Goal: Use online tool/utility: Utilize a website feature to perform a specific function

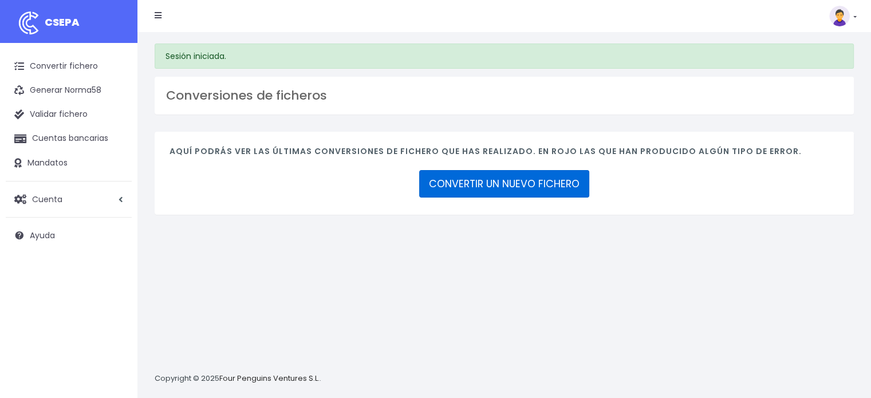
click at [472, 184] on link "CONVERTIR UN NUEVO FICHERO" at bounding box center [504, 183] width 170 height 27
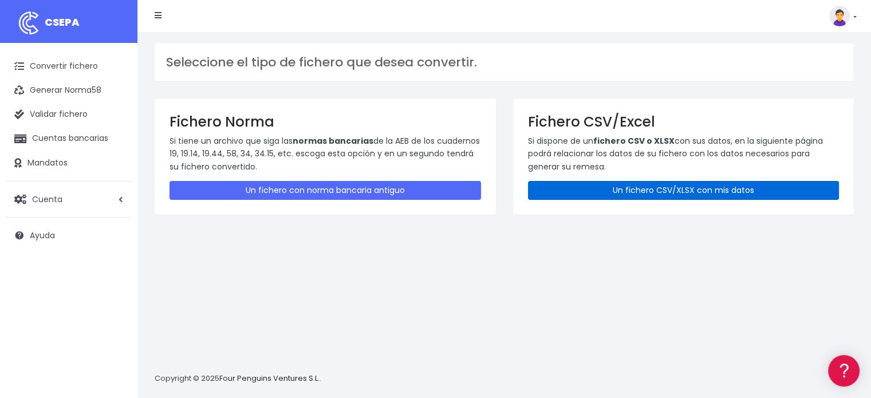
click at [637, 191] on link "Un fichero CSV/XLSX con mis datos" at bounding box center [684, 190] width 312 height 19
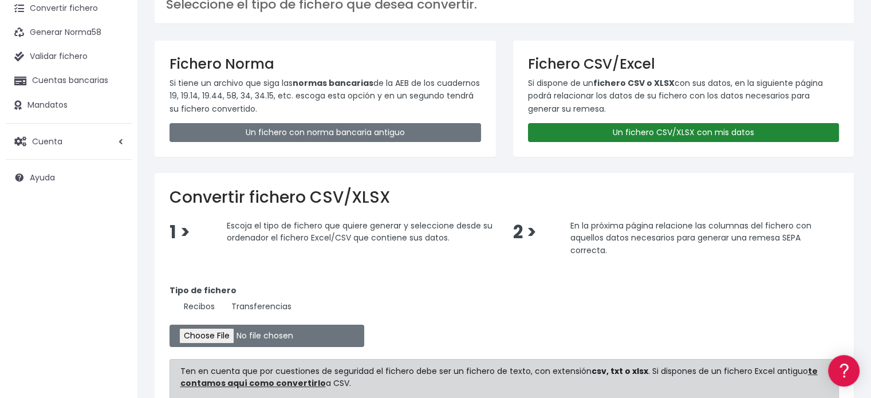
scroll to position [172, 0]
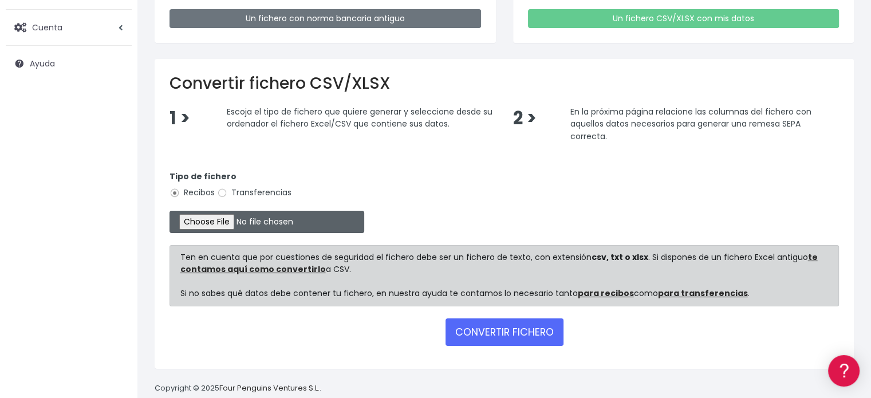
click at [225, 223] on input "file" at bounding box center [267, 222] width 195 height 22
type input "C:\fakepath\REMESA 3-4 04-09-2025-1-C-CSV.csv"
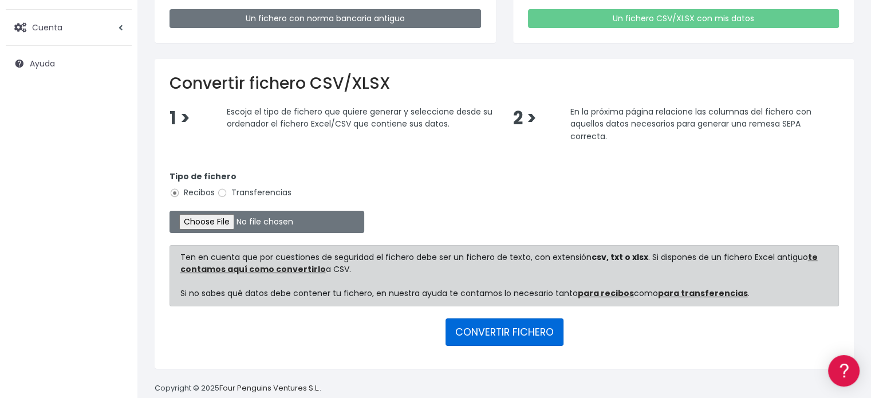
click at [499, 331] on button "CONVERTIR FICHERO" at bounding box center [505, 331] width 118 height 27
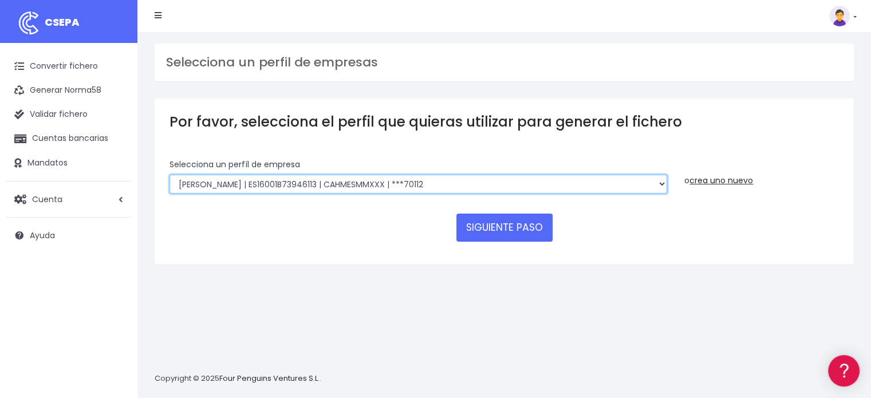
click at [372, 182] on select "Looper | ES16001B73946113 | CAHMESMMXXX | ***70112 Looper | ES16001B73946113 | …" at bounding box center [419, 184] width 498 height 19
select select "112"
click at [170, 175] on select "Looper | ES16001B73946113 | CAHMESMMXXX | ***70112 Looper | ES16001B73946113 | …" at bounding box center [419, 184] width 498 height 19
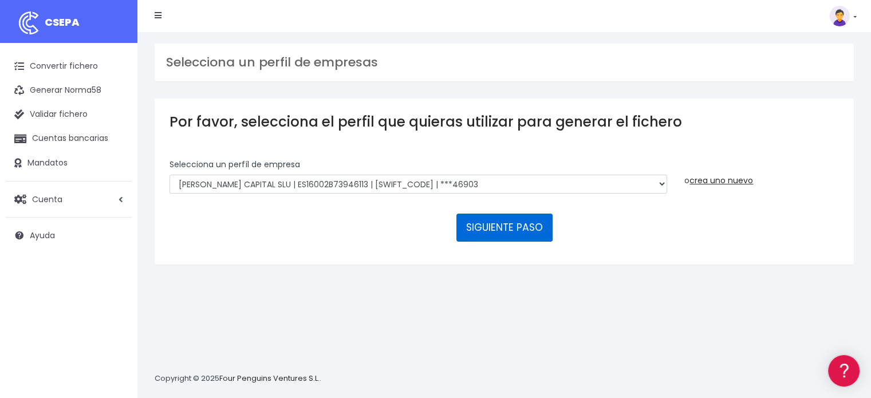
click at [480, 231] on button "SIGUIENTE PASO" at bounding box center [504, 227] width 96 height 27
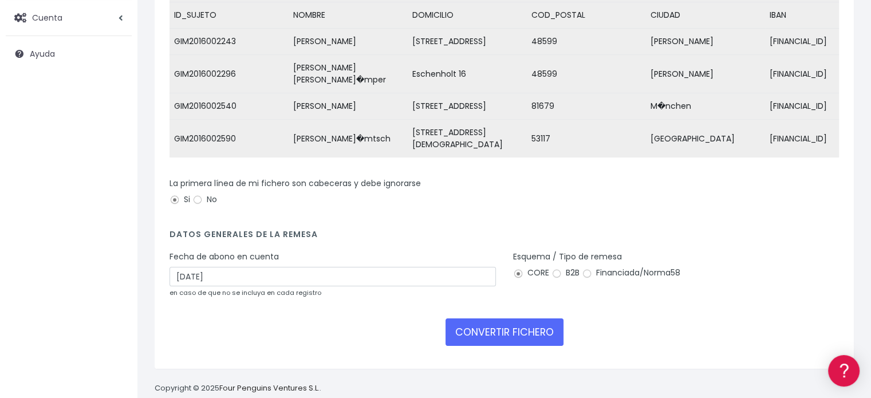
scroll to position [184, 0]
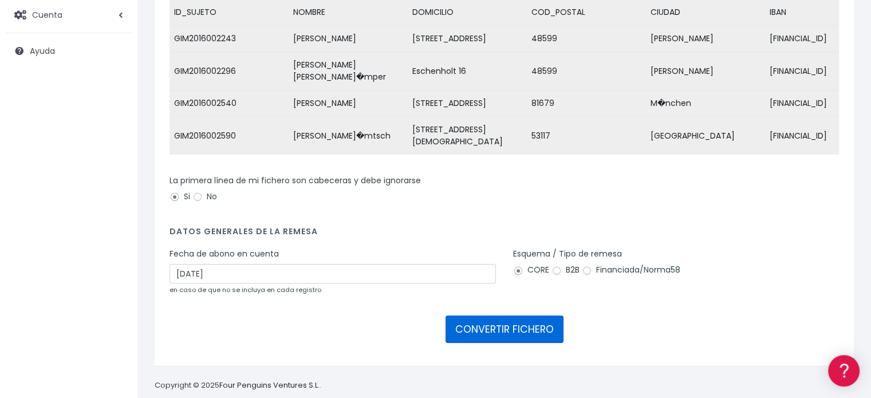
click at [499, 316] on button "CONVERTIR FICHERO" at bounding box center [505, 329] width 118 height 27
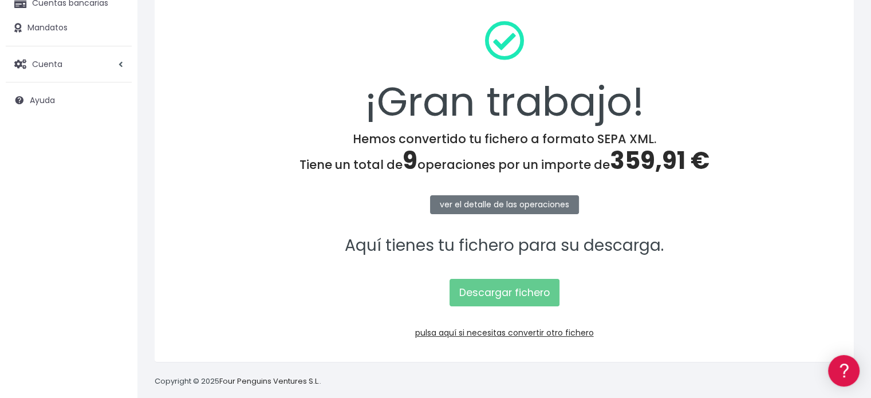
scroll to position [148, 0]
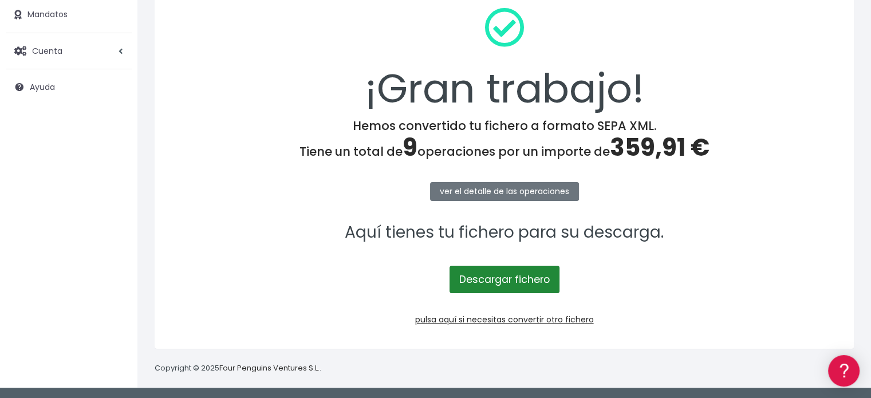
click at [490, 281] on link "Descargar fichero" at bounding box center [505, 279] width 110 height 27
